Goal: Task Accomplishment & Management: Manage account settings

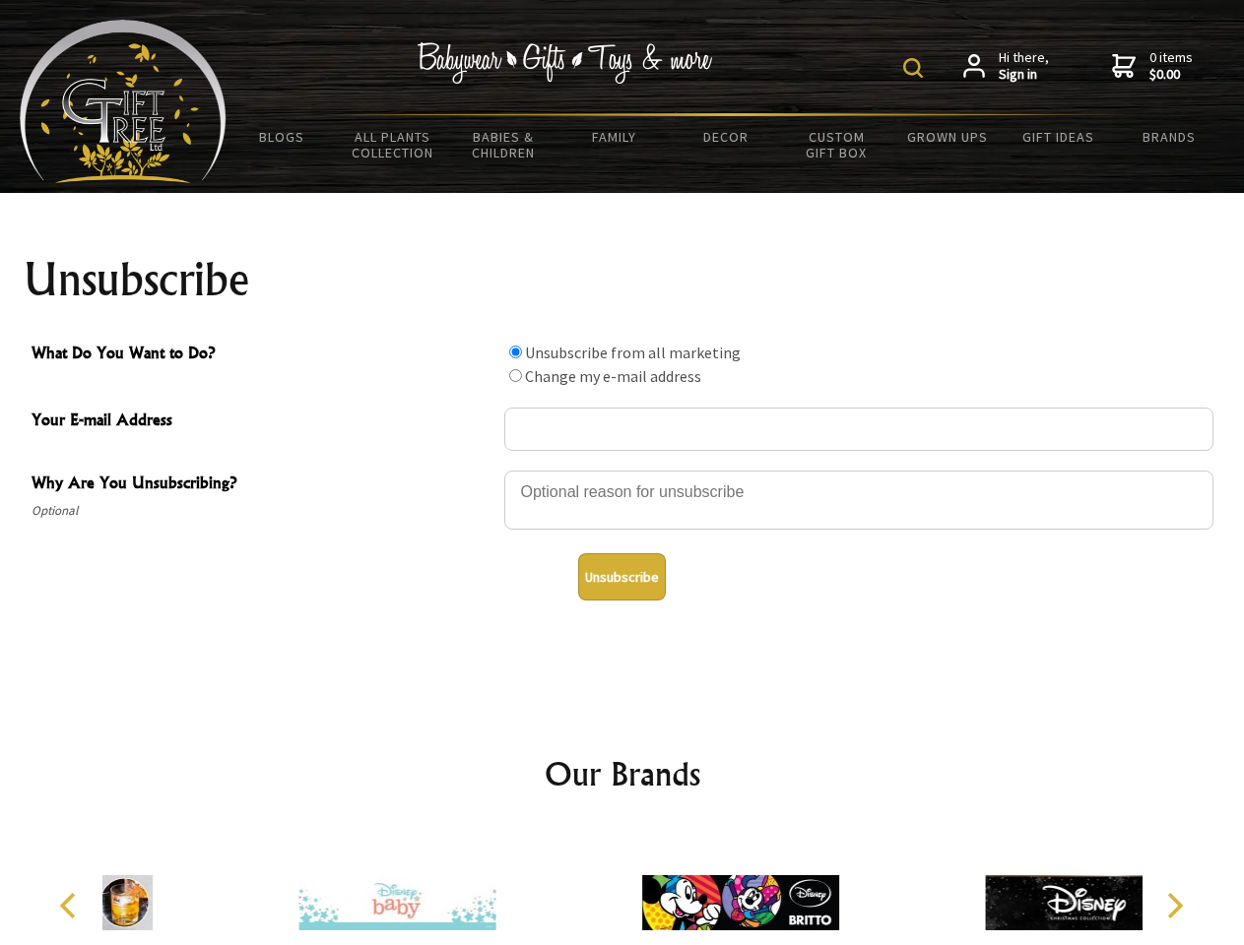
click at [916, 68] on img at bounding box center [913, 68] width 20 height 20
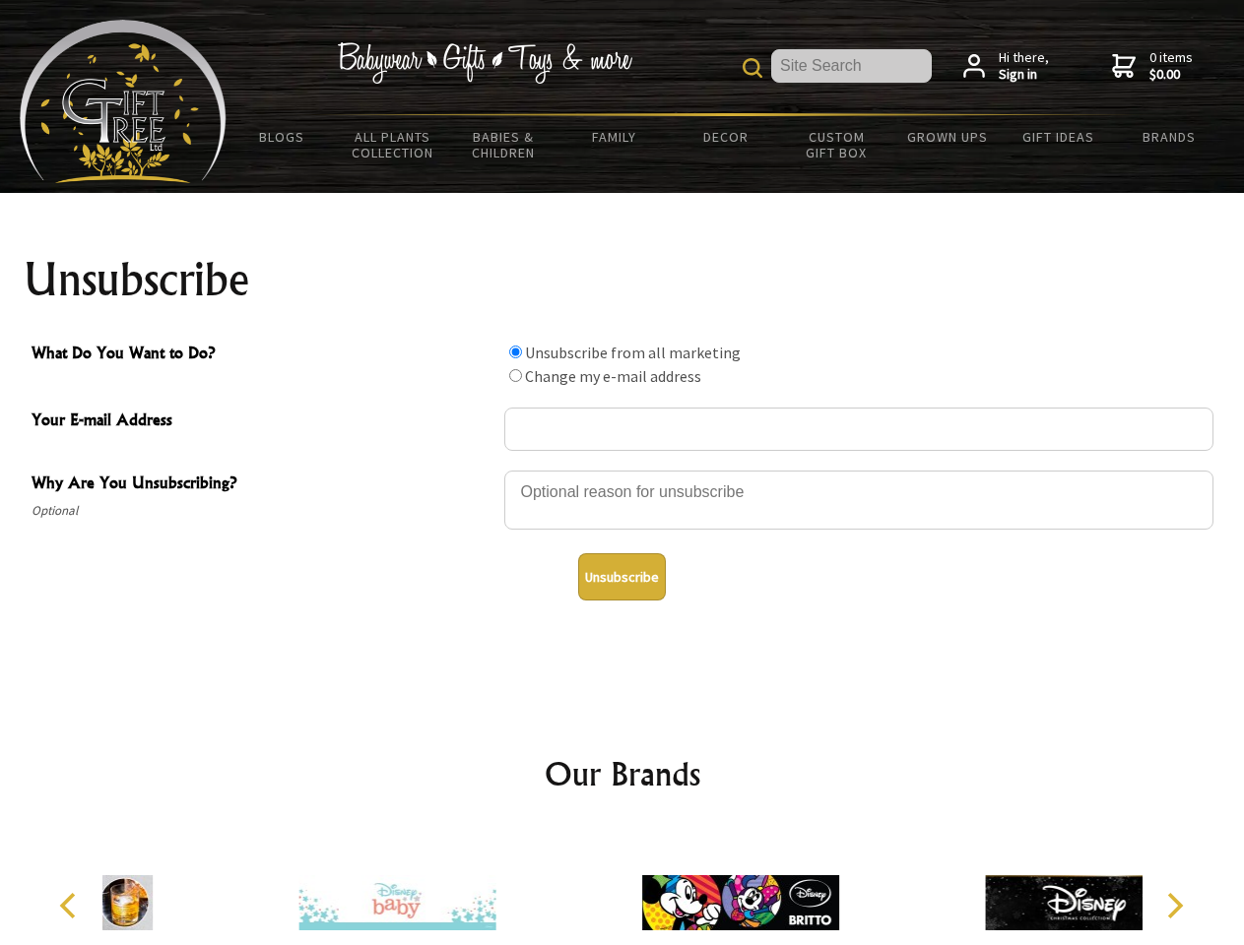
click at [622, 470] on div at bounding box center [858, 503] width 709 height 69
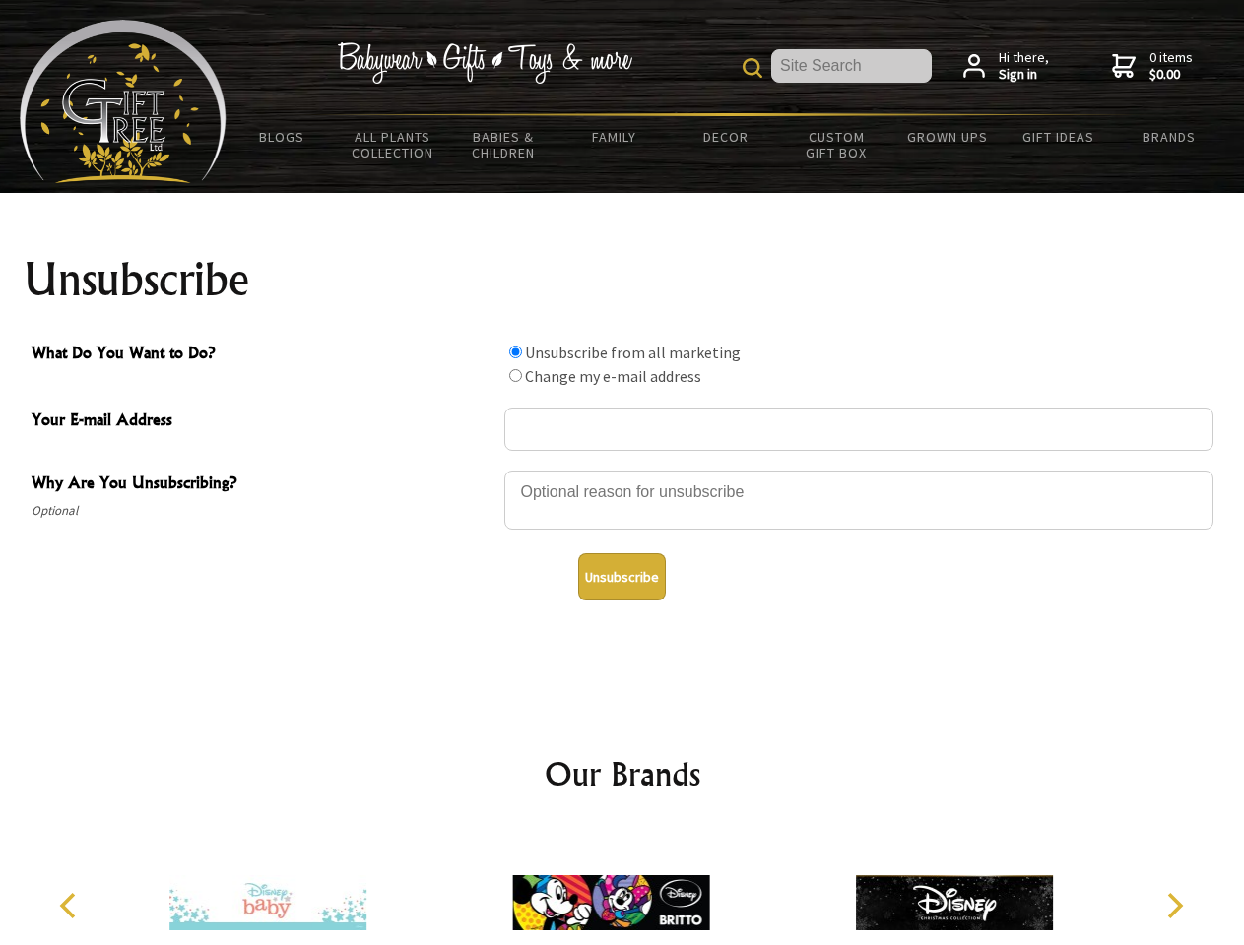
click at [515, 352] on input "What Do You Want to Do?" at bounding box center [515, 352] width 13 height 13
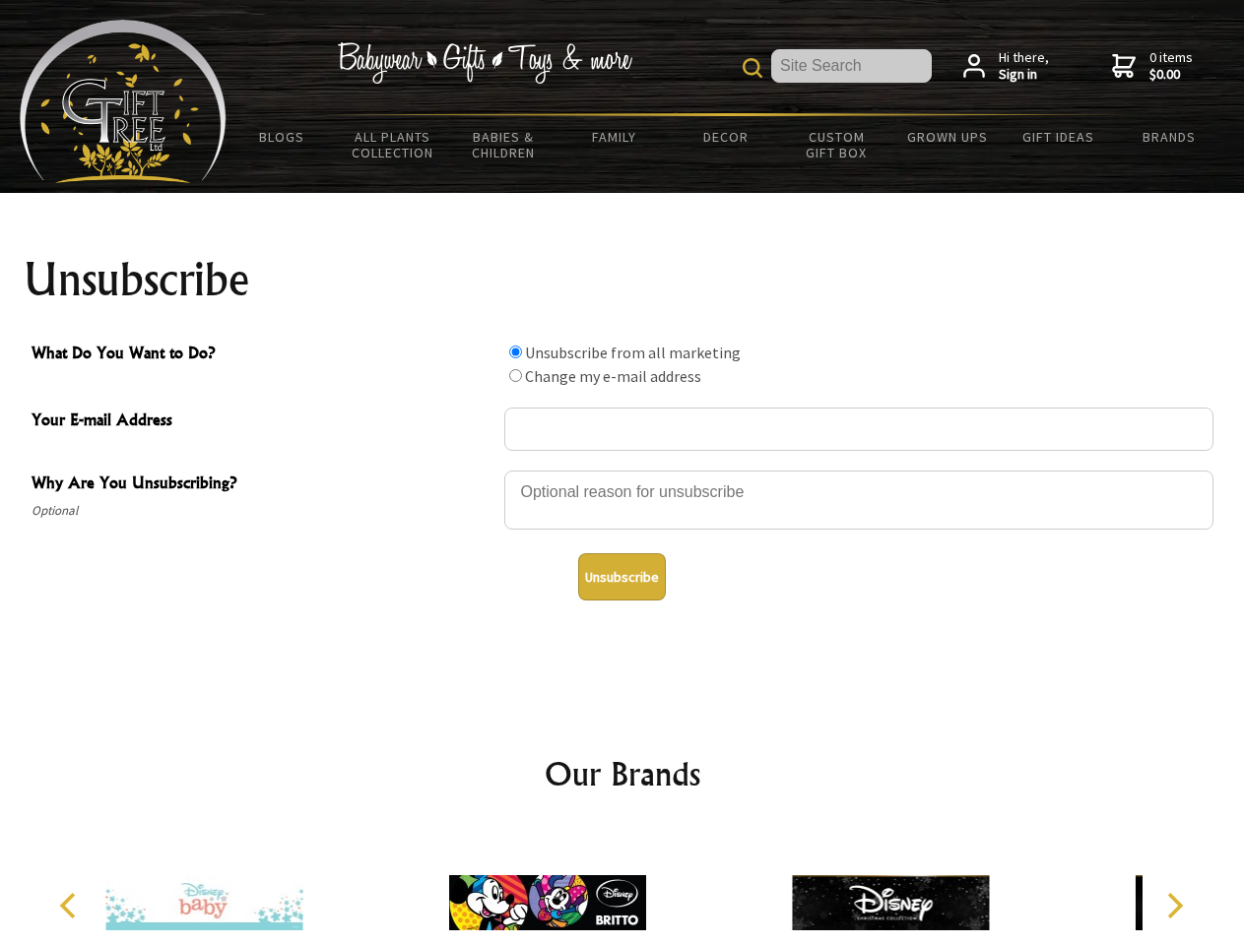
click at [515, 375] on input "What Do You Want to Do?" at bounding box center [515, 375] width 13 height 13
radio input "true"
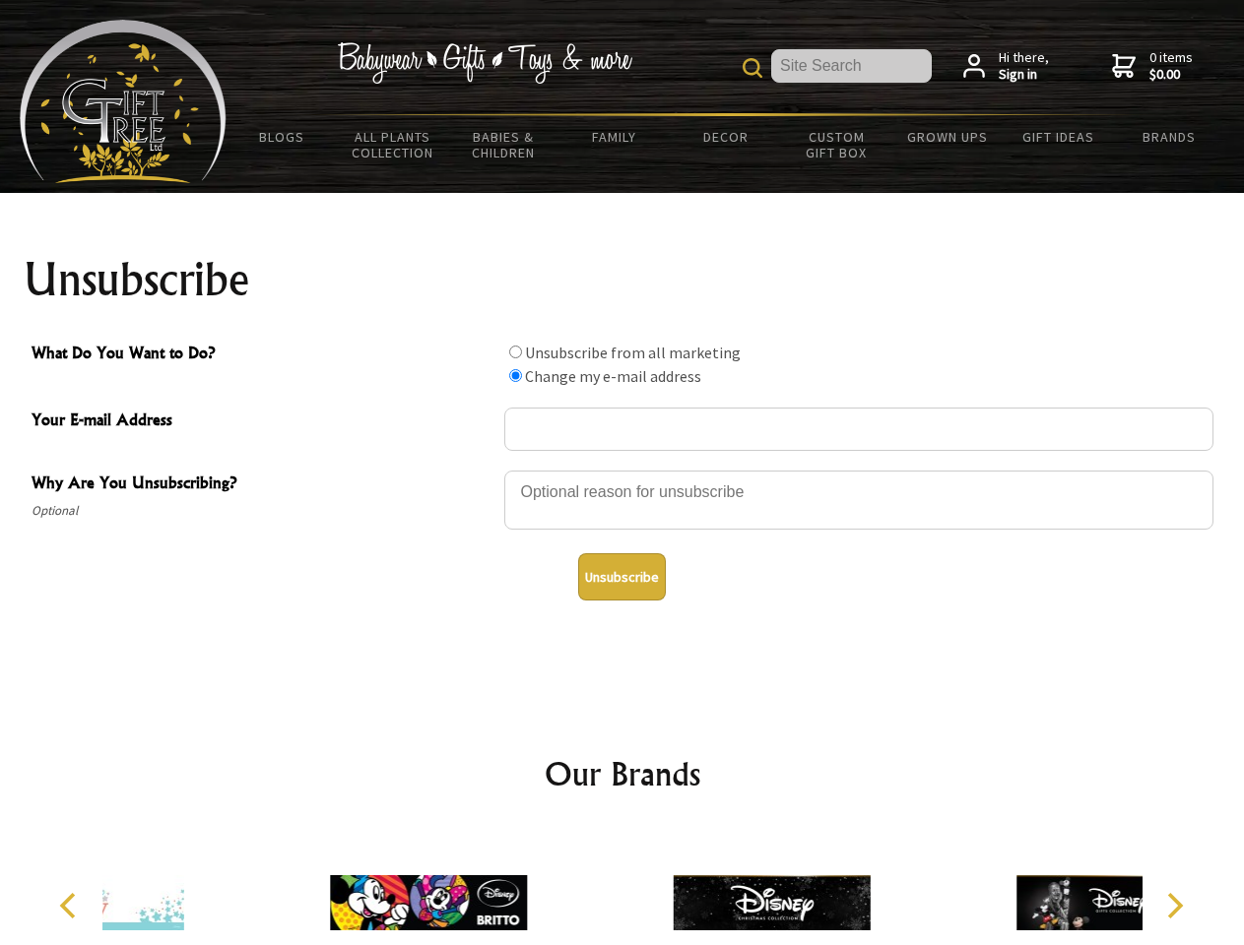
click at [621, 577] on button "Unsubscribe" at bounding box center [622, 576] width 88 height 47
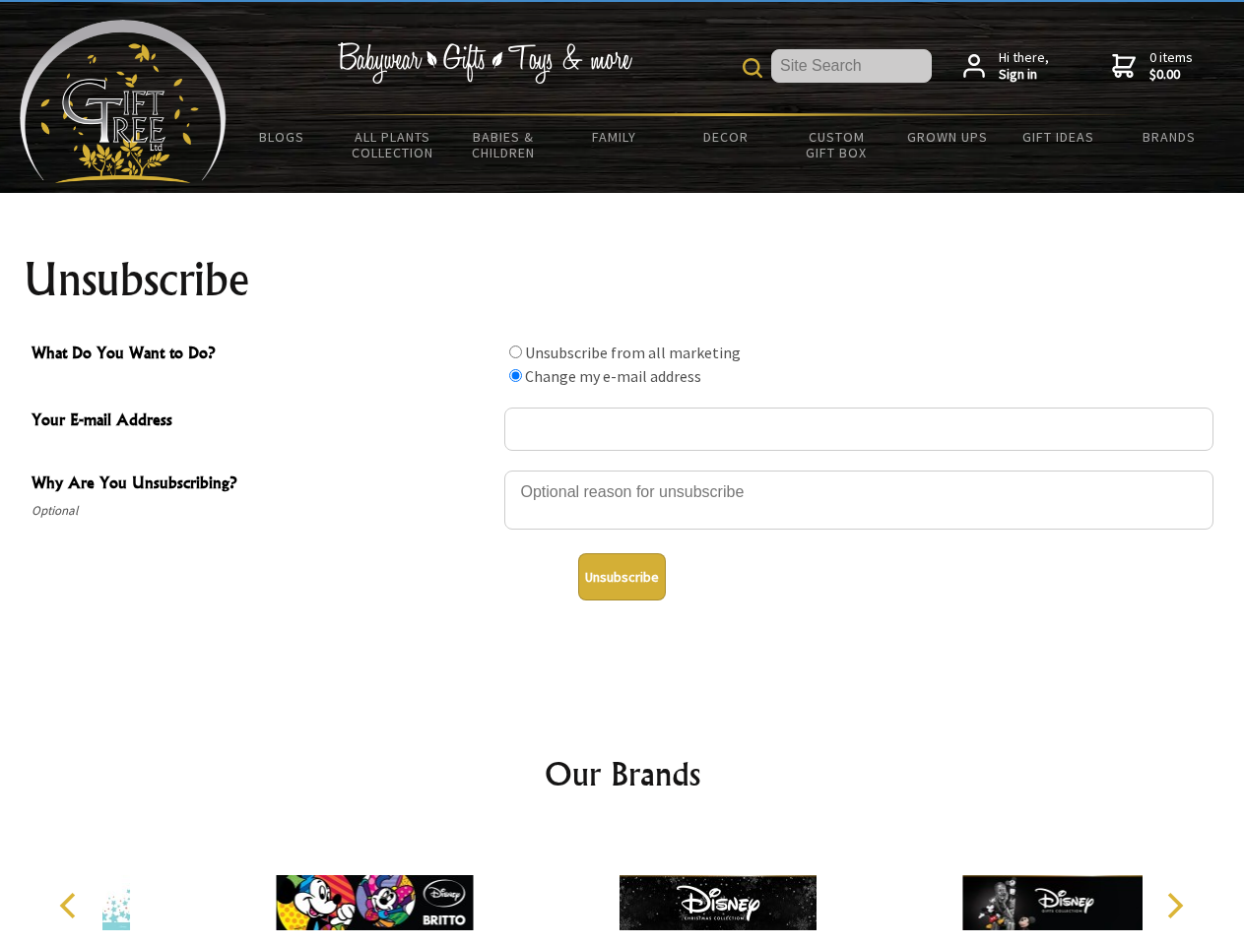
click at [622, 887] on img at bounding box center [717, 903] width 197 height 148
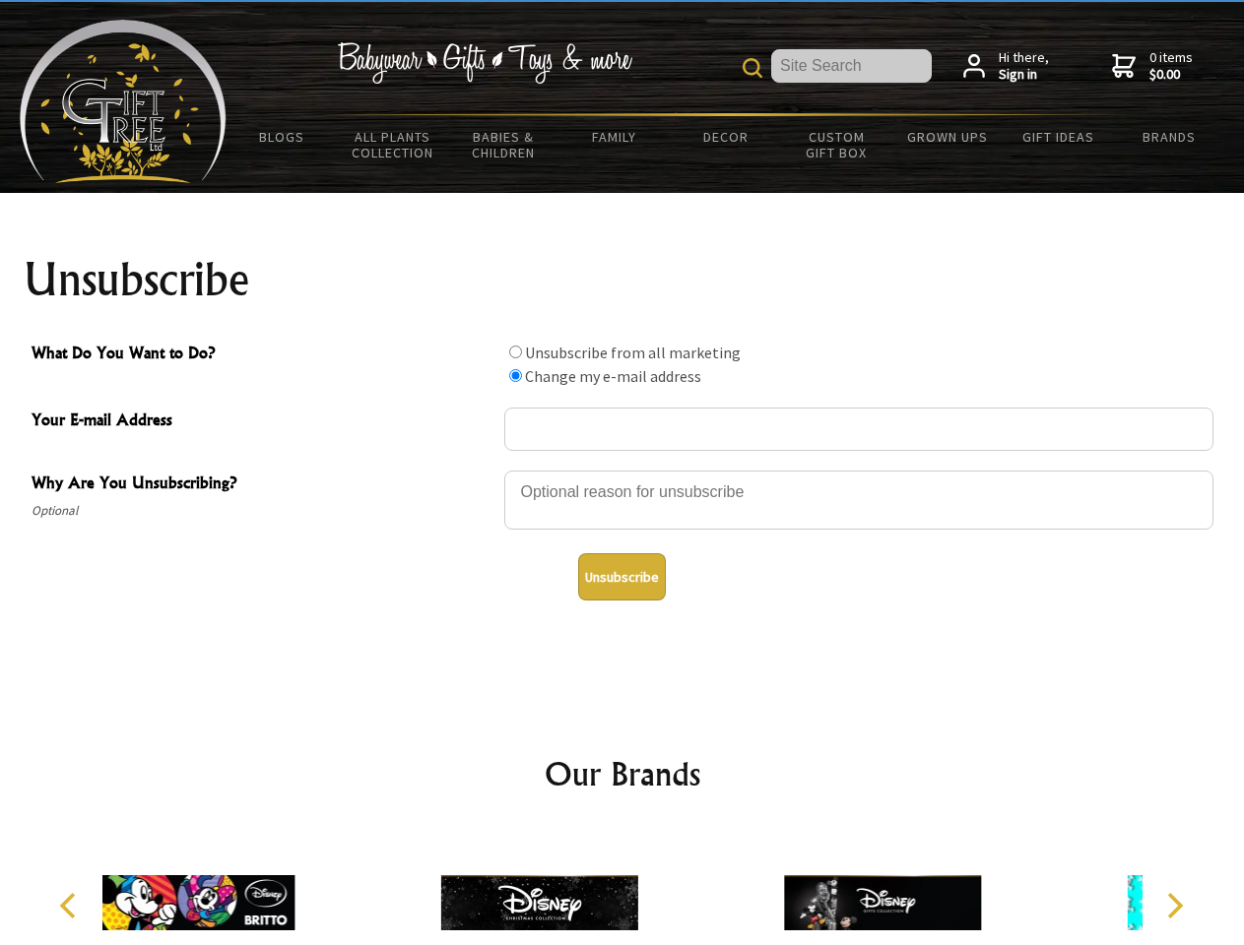
click at [71, 906] on icon "Previous" at bounding box center [70, 906] width 26 height 26
click at [1174, 906] on icon "Next" at bounding box center [1173, 906] width 26 height 26
